Goal: Information Seeking & Learning: Learn about a topic

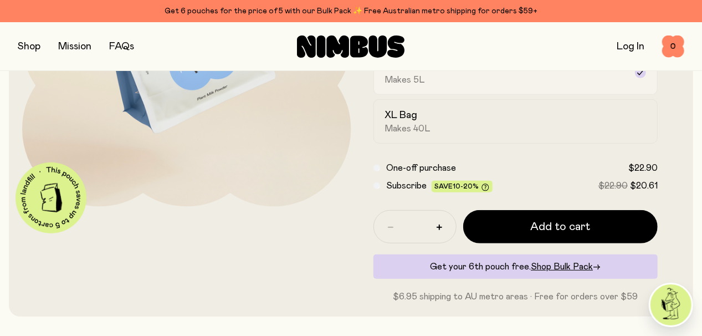
scroll to position [216, 0]
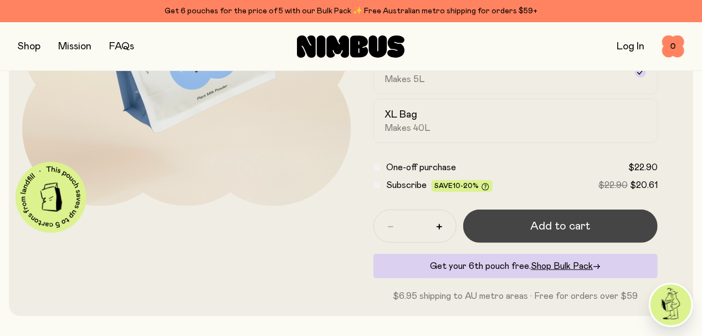
click at [497, 226] on button "Add to cart" at bounding box center [560, 225] width 195 height 33
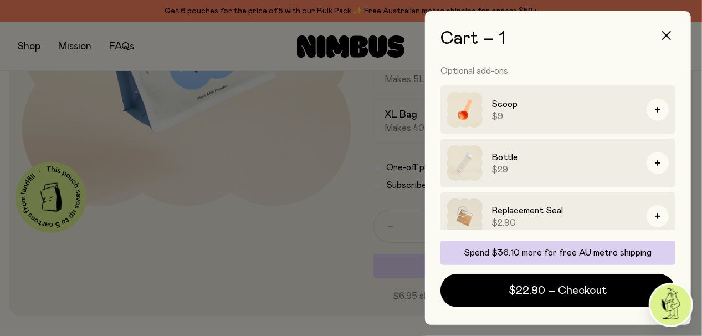
scroll to position [132, 0]
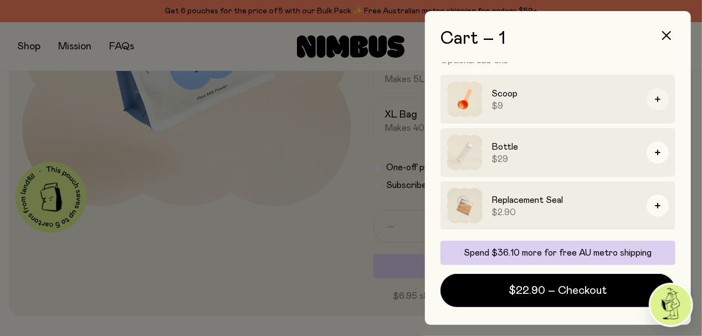
click at [654, 96] on button "button" at bounding box center [657, 99] width 22 height 22
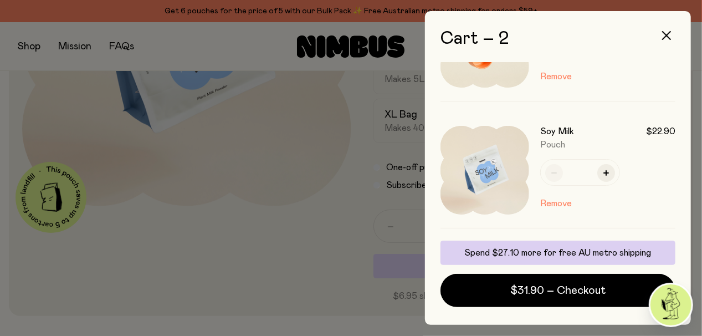
scroll to position [0, 0]
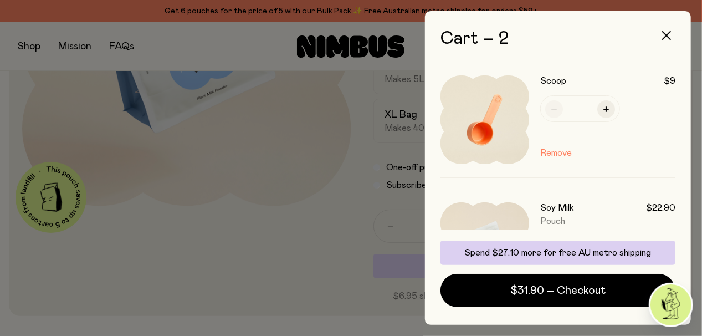
click at [358, 233] on div at bounding box center [351, 168] width 702 height 336
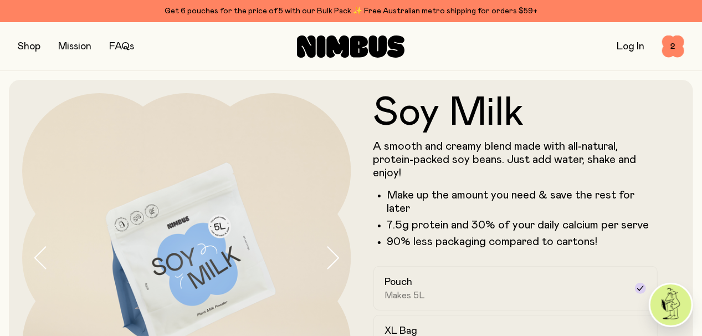
click at [26, 48] on button "button" at bounding box center [29, 47] width 23 height 16
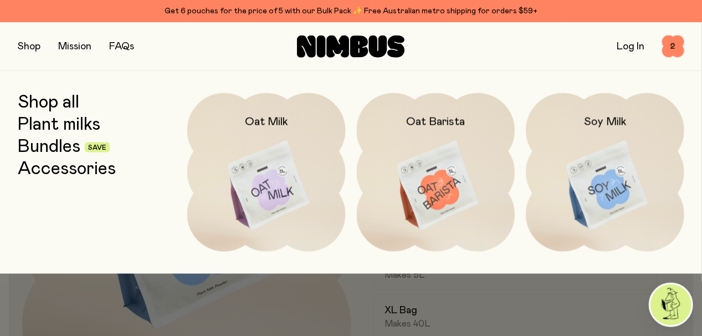
scroll to position [12, 0]
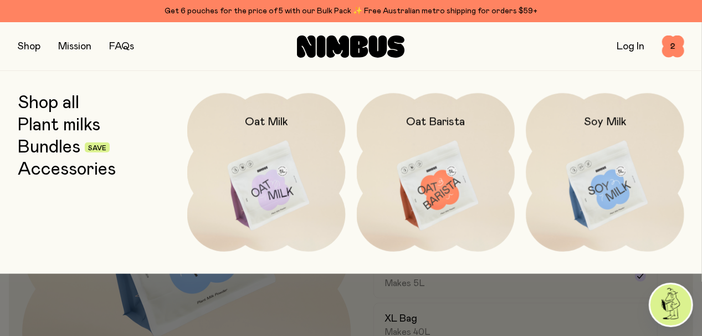
click at [54, 149] on link "Bundles" at bounding box center [49, 147] width 63 height 20
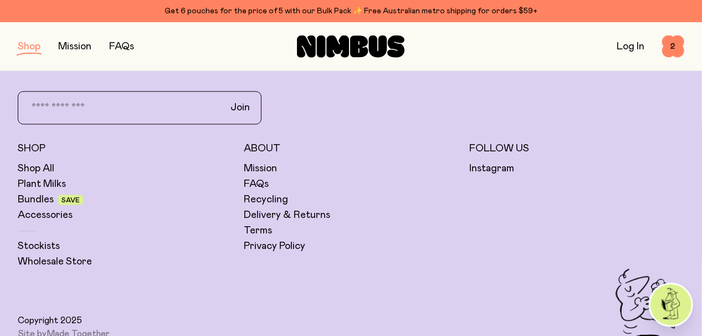
scroll to position [1010, 0]
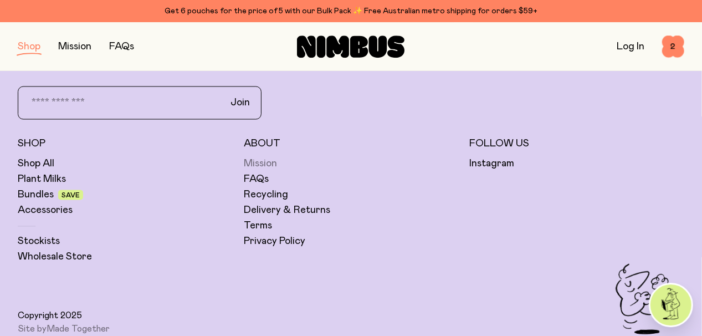
click at [261, 166] on link "Mission" at bounding box center [260, 163] width 33 height 13
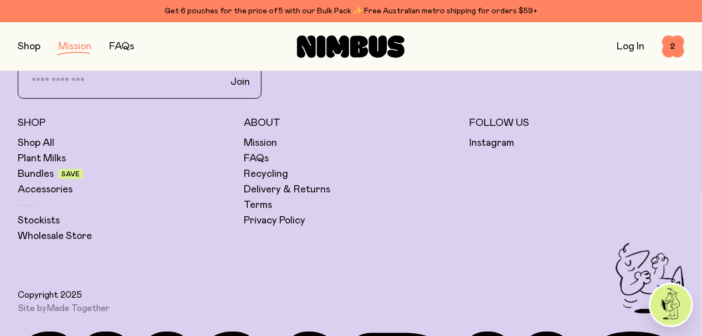
scroll to position [2204, 0]
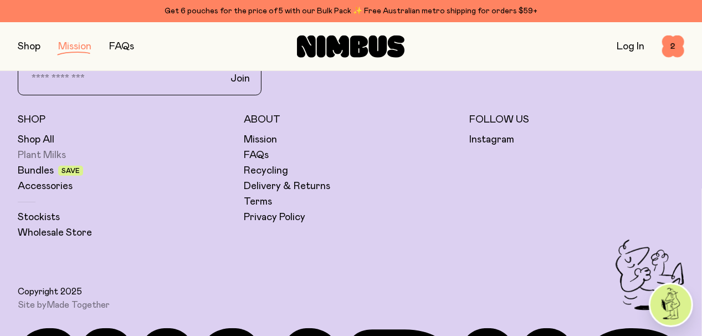
click at [30, 156] on link "Plant Milks" at bounding box center [42, 154] width 48 height 13
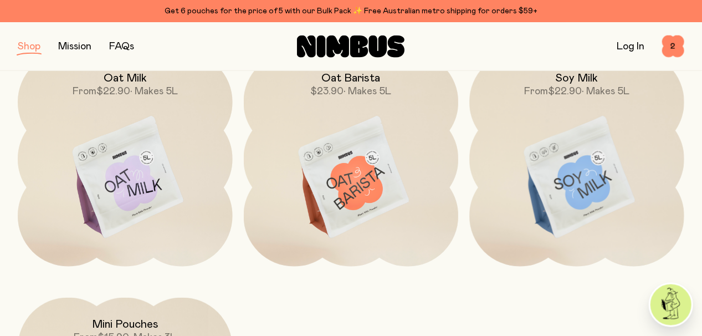
scroll to position [181, 0]
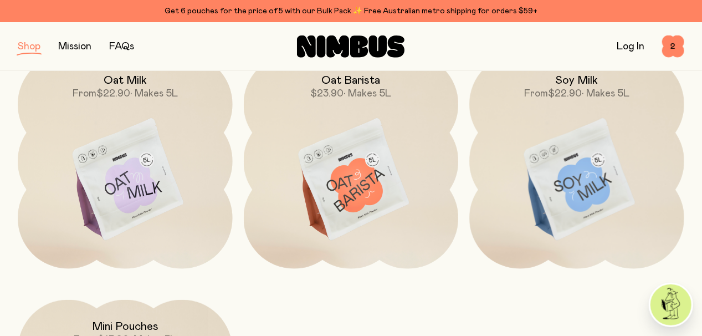
click at [343, 122] on img at bounding box center [351, 180] width 215 height 252
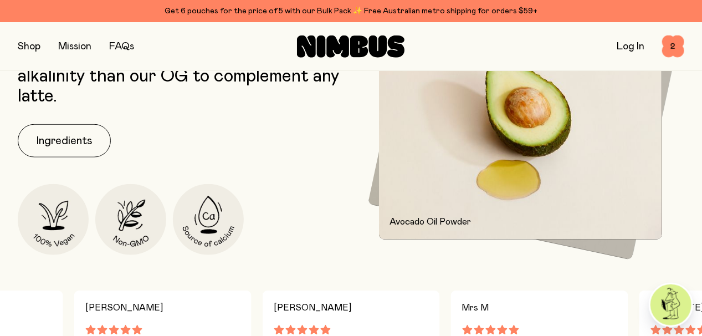
scroll to position [474, 0]
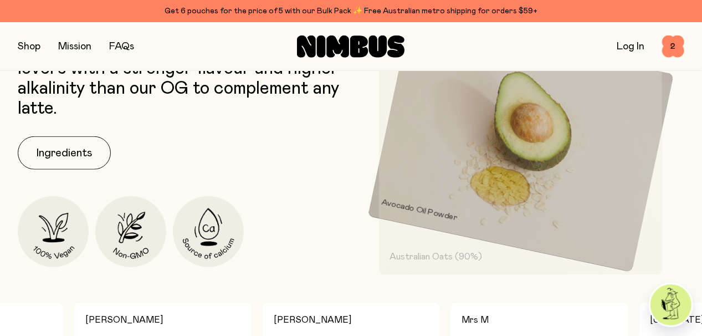
click at [126, 46] on link "FAQs" at bounding box center [121, 47] width 25 height 10
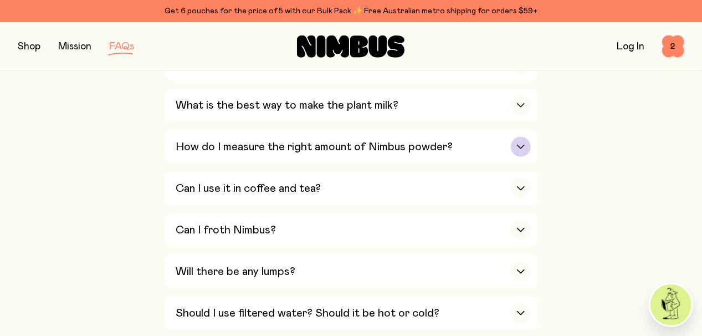
scroll to position [546, 0]
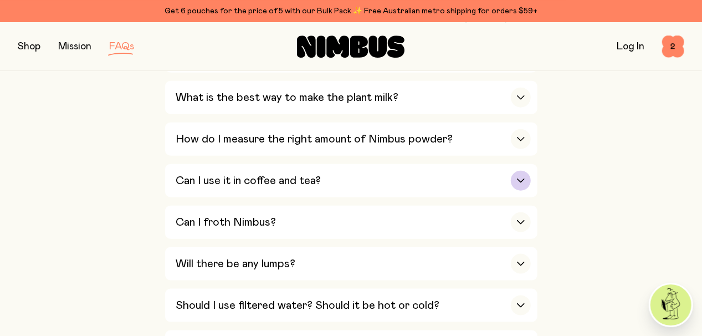
click at [230, 175] on h3 "Can I use it in coffee and tea?" at bounding box center [248, 180] width 145 height 13
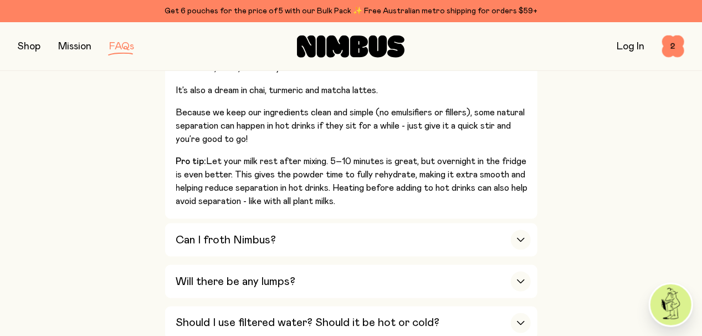
scroll to position [734, 0]
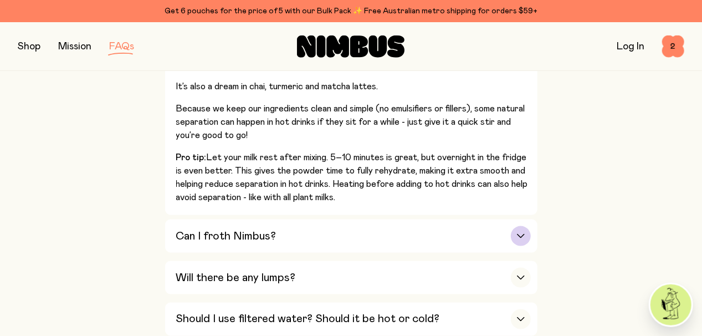
click at [228, 234] on h3 "Can I froth Nimbus?" at bounding box center [226, 235] width 100 height 13
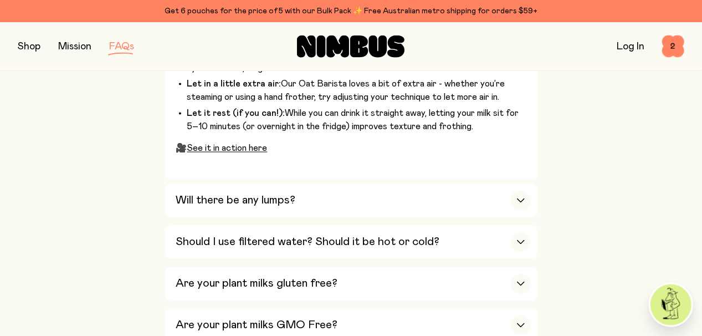
scroll to position [915, 0]
click at [267, 199] on h3 "Will there be any lumps?" at bounding box center [236, 199] width 120 height 13
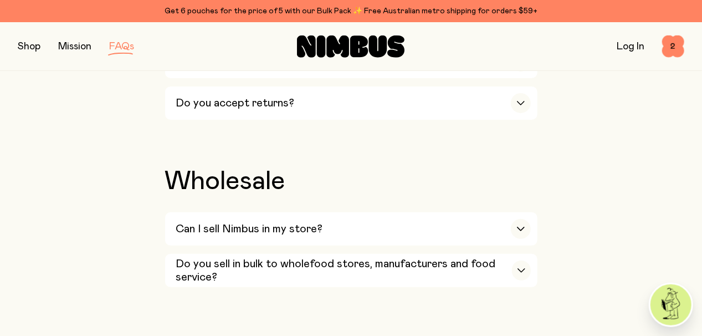
scroll to position [2187, 0]
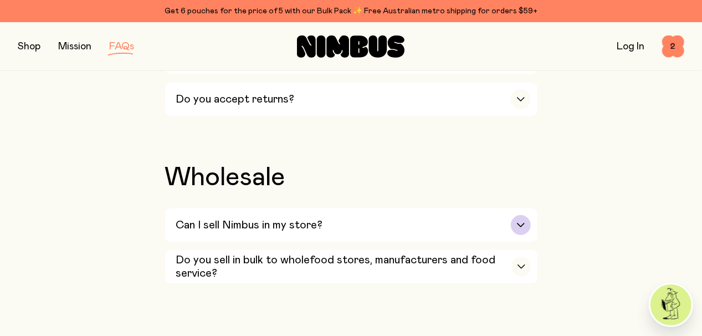
click at [353, 208] on div "Can I sell Nimbus in my store?" at bounding box center [353, 224] width 354 height 33
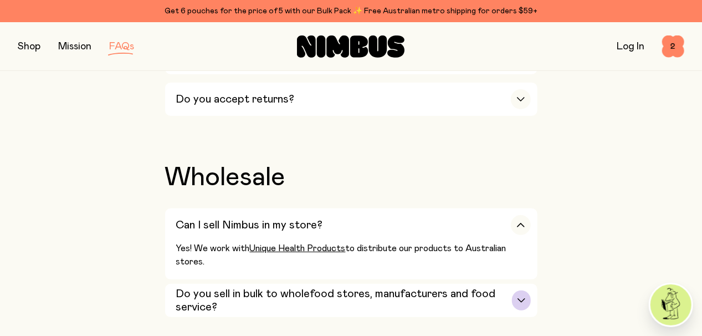
click at [283, 287] on h3 "Do you sell in bulk to wholefood stores, manufacturers and food service?" at bounding box center [344, 300] width 336 height 27
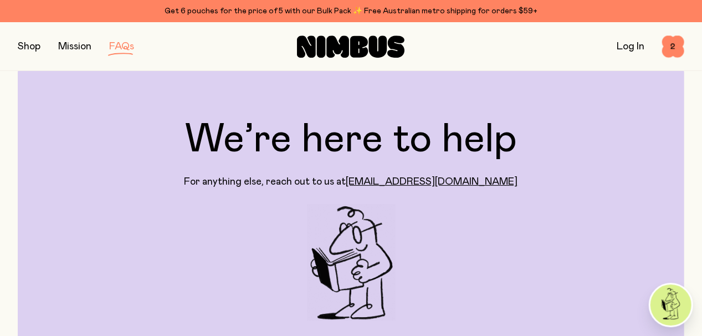
scroll to position [0, 0]
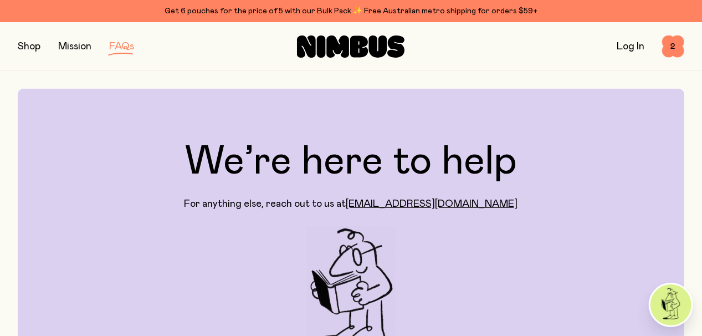
click at [29, 44] on button "button" at bounding box center [29, 47] width 23 height 16
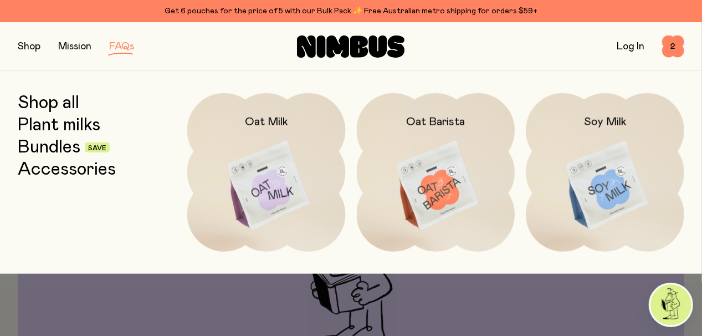
click at [116, 45] on link "FAQs" at bounding box center [121, 47] width 25 height 10
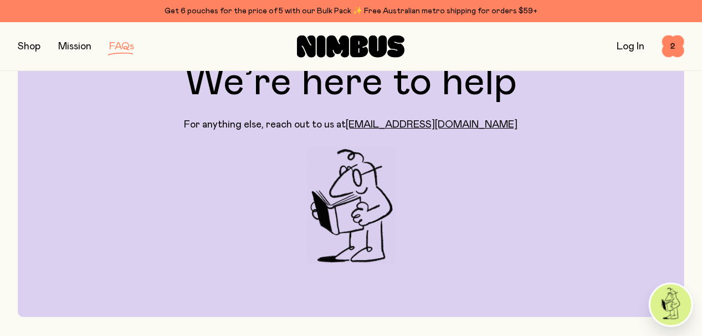
scroll to position [68, 0]
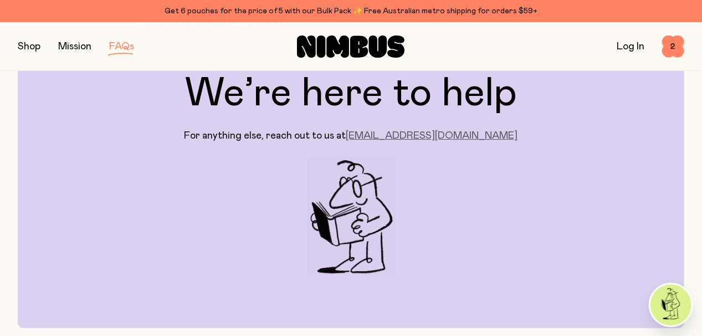
click at [450, 136] on link "[EMAIL_ADDRESS][DOMAIN_NAME]" at bounding box center [432, 136] width 172 height 10
